Goal: Communication & Community: Answer question/provide support

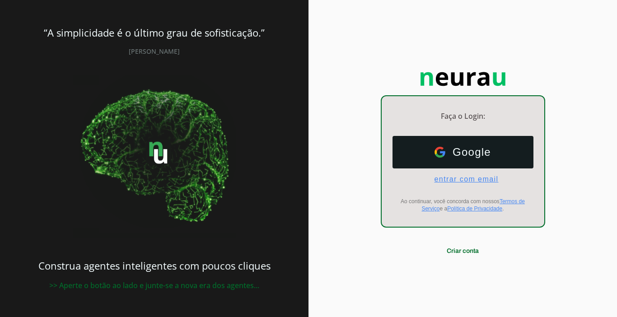
click at [449, 182] on span "entrar com email" at bounding box center [462, 179] width 71 height 8
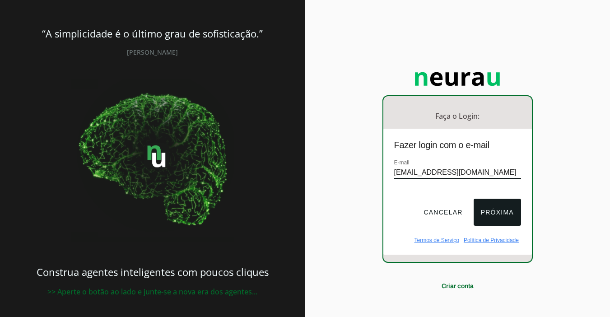
type input "[EMAIL_ADDRESS][DOMAIN_NAME]"
click at [492, 213] on button "Próxima" at bounding box center [497, 212] width 47 height 27
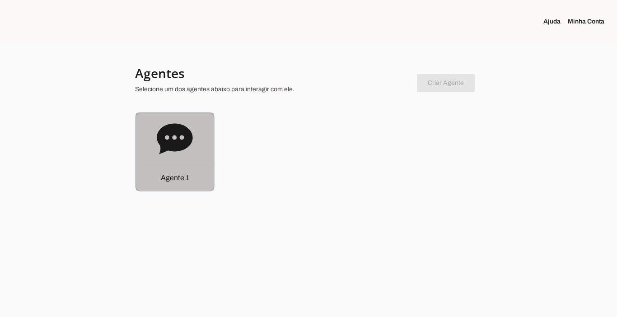
click at [168, 179] on p "Agente 1" at bounding box center [175, 177] width 28 height 11
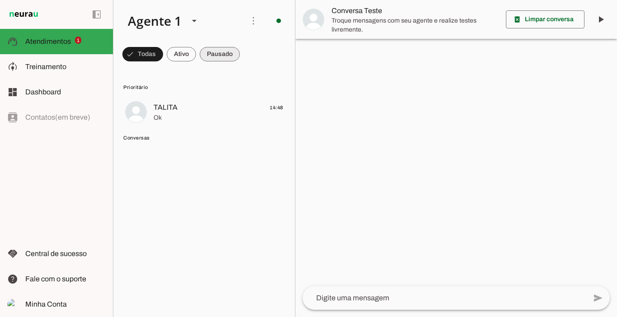
click at [221, 52] on span at bounding box center [220, 54] width 40 height 22
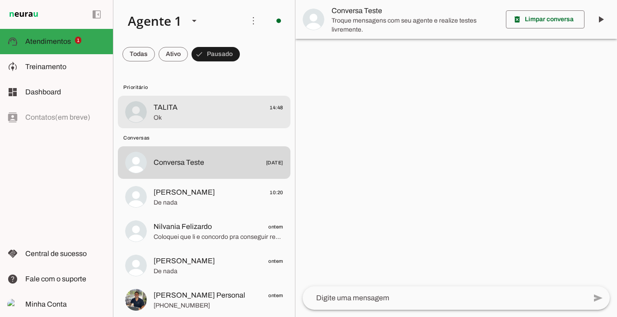
click at [186, 112] on span "TALITA 14:48" at bounding box center [219, 107] width 130 height 11
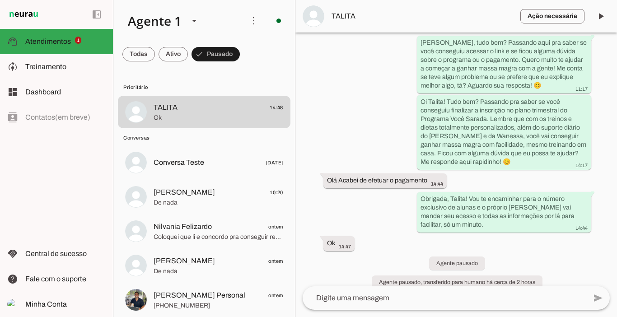
scroll to position [1774, 0]
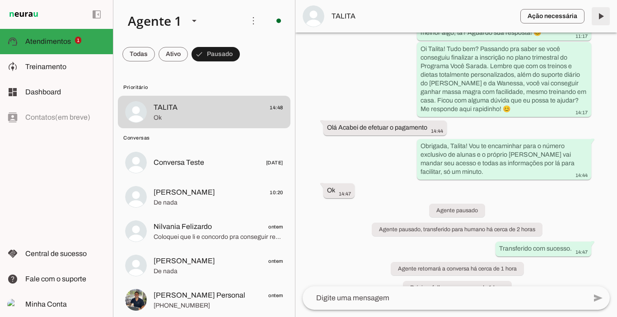
click at [600, 14] on span at bounding box center [601, 16] width 22 height 22
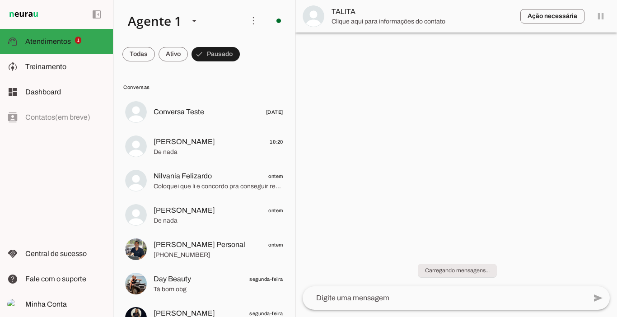
scroll to position [0, 0]
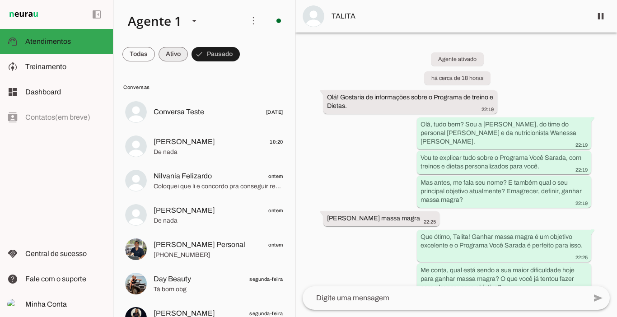
click at [180, 61] on span at bounding box center [172, 54] width 29 height 22
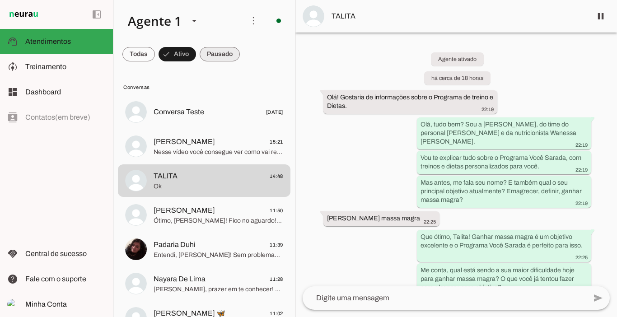
click at [222, 55] on span at bounding box center [220, 54] width 40 height 22
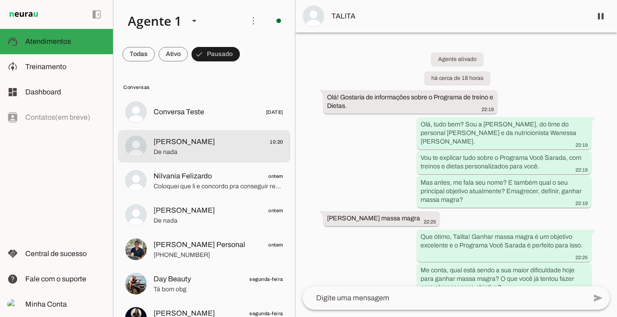
click at [184, 140] on span "[PERSON_NAME]" at bounding box center [184, 141] width 61 height 11
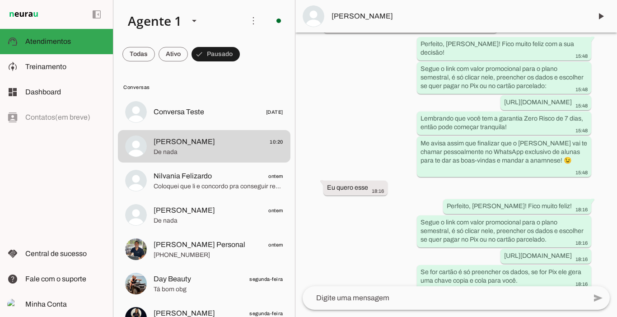
scroll to position [3472, 0]
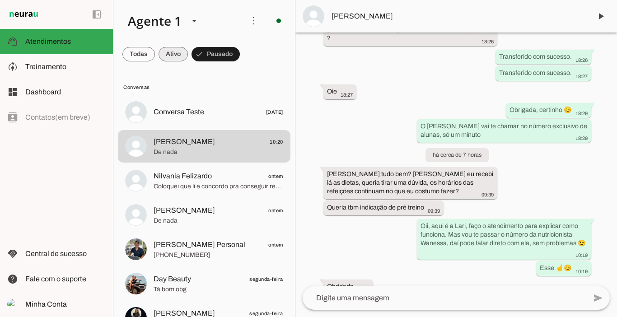
click at [175, 55] on span at bounding box center [172, 54] width 29 height 22
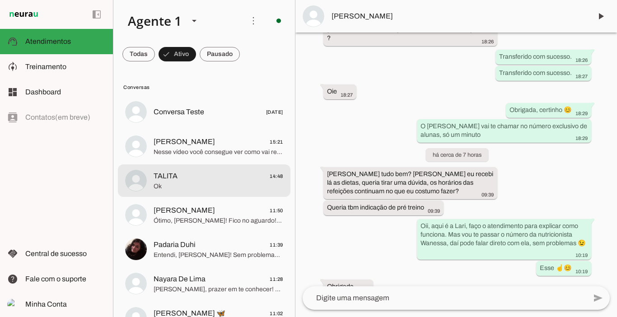
click at [177, 175] on span "TALITA" at bounding box center [166, 176] width 24 height 11
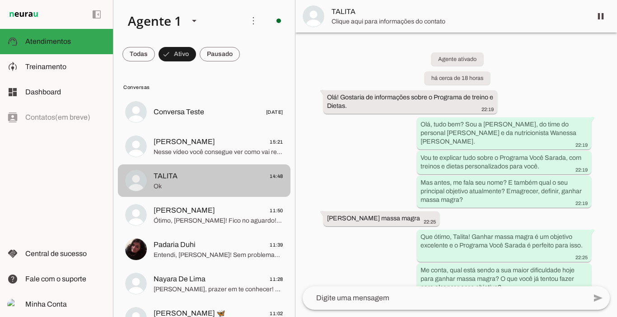
scroll to position [1774, 0]
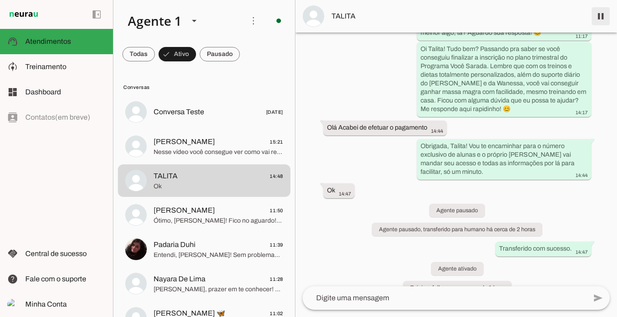
click at [603, 15] on span at bounding box center [601, 16] width 22 height 22
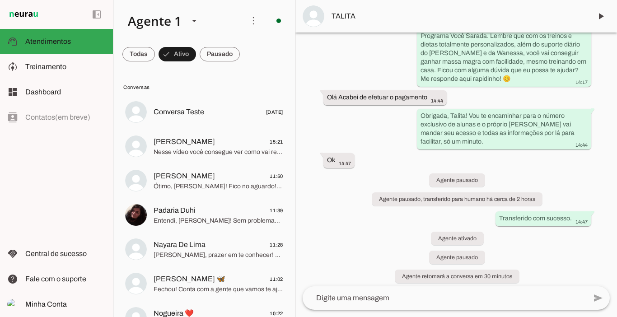
scroll to position [1812, 0]
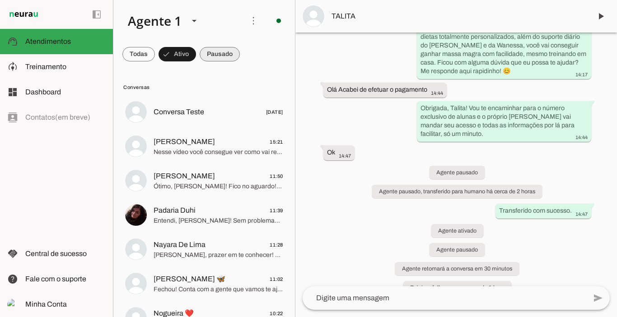
click at [217, 57] on span at bounding box center [220, 54] width 40 height 22
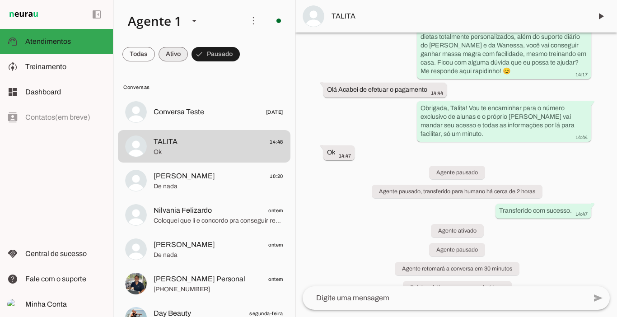
click at [177, 57] on span at bounding box center [172, 54] width 29 height 22
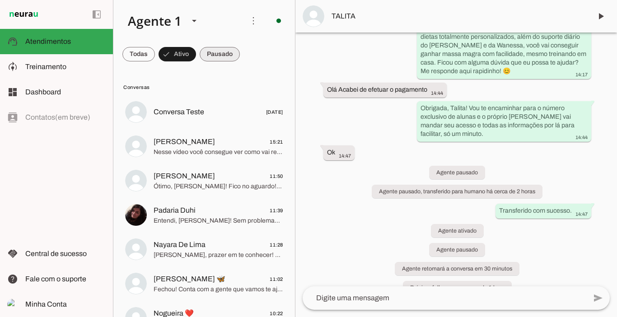
click at [214, 53] on span at bounding box center [220, 54] width 40 height 22
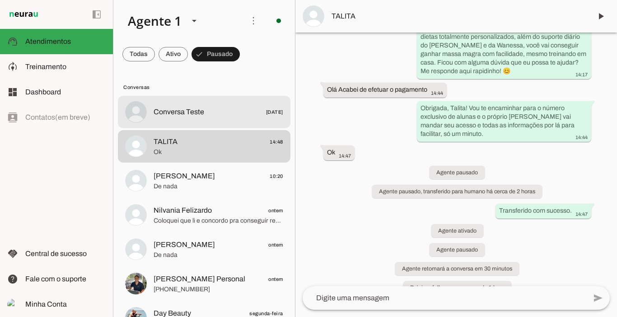
click at [198, 107] on span "Conversa Teste [DATE]" at bounding box center [219, 112] width 130 height 11
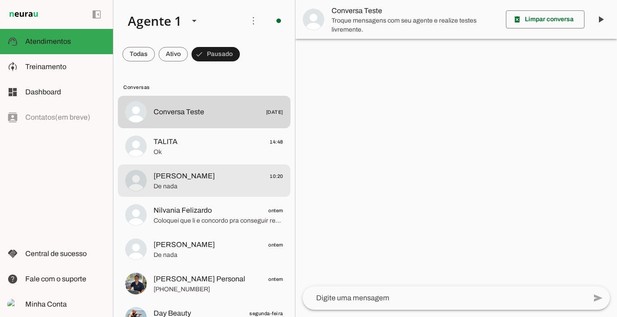
click at [163, 191] on div at bounding box center [219, 181] width 130 height 22
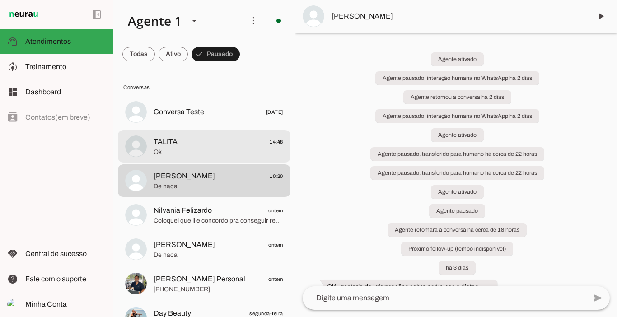
click at [176, 142] on span "TALITA" at bounding box center [166, 141] width 24 height 11
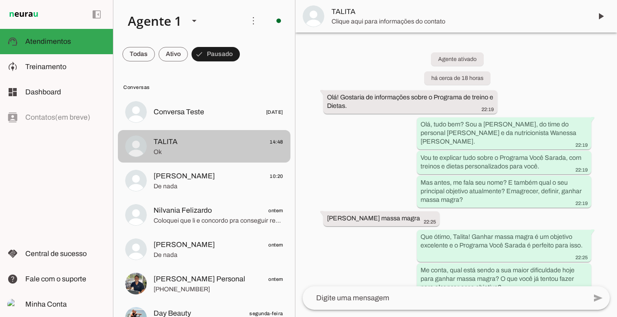
scroll to position [1812, 0]
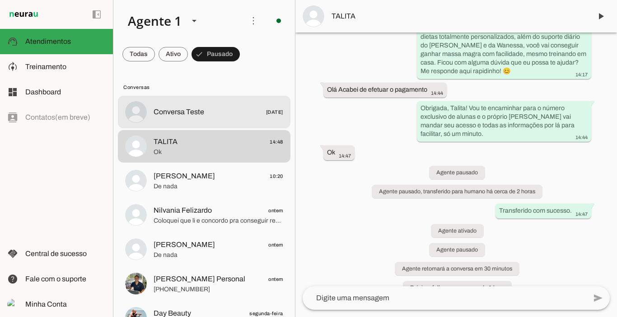
click at [182, 113] on span "Conversa Teste" at bounding box center [179, 112] width 51 height 11
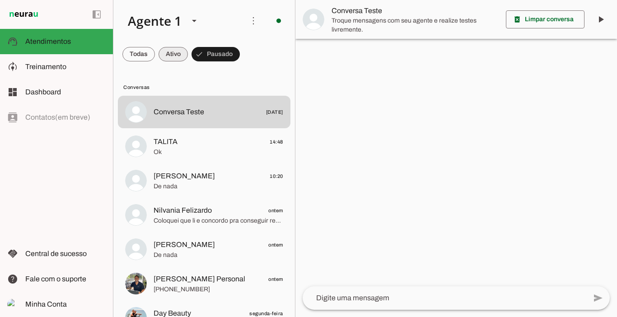
click at [170, 53] on span at bounding box center [172, 54] width 29 height 22
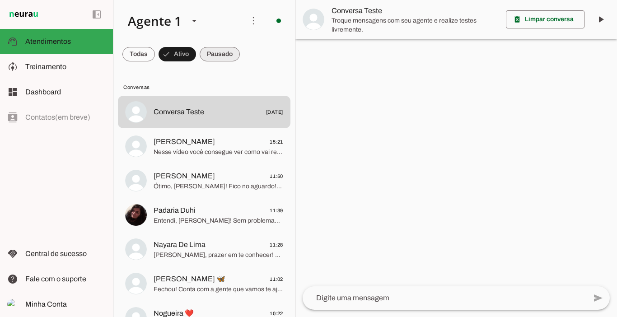
click at [216, 51] on span at bounding box center [220, 54] width 40 height 22
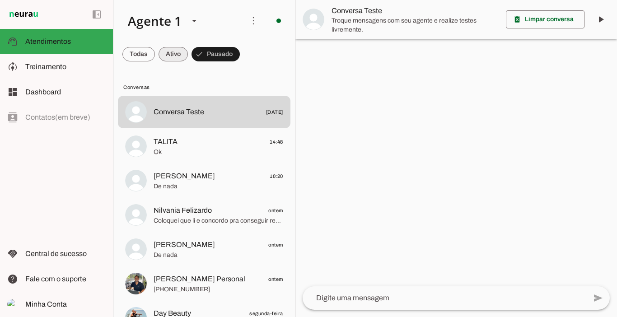
click at [180, 51] on span at bounding box center [172, 54] width 29 height 22
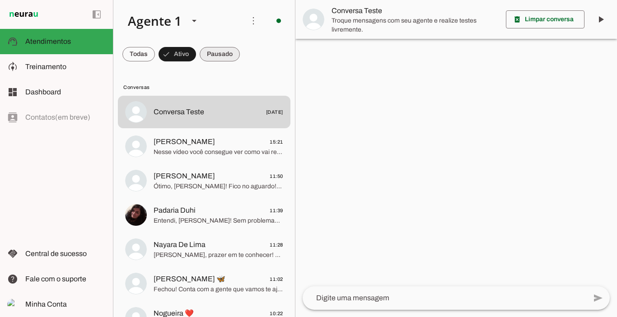
click at [219, 52] on span at bounding box center [220, 54] width 40 height 22
